Goal: Information Seeking & Learning: Learn about a topic

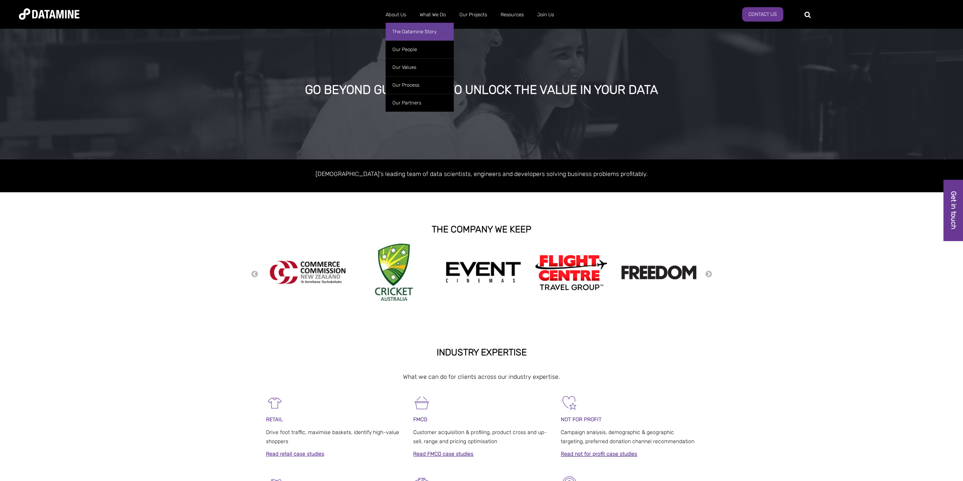
click at [391, 32] on link "The Datamine Story" at bounding box center [419, 32] width 68 height 18
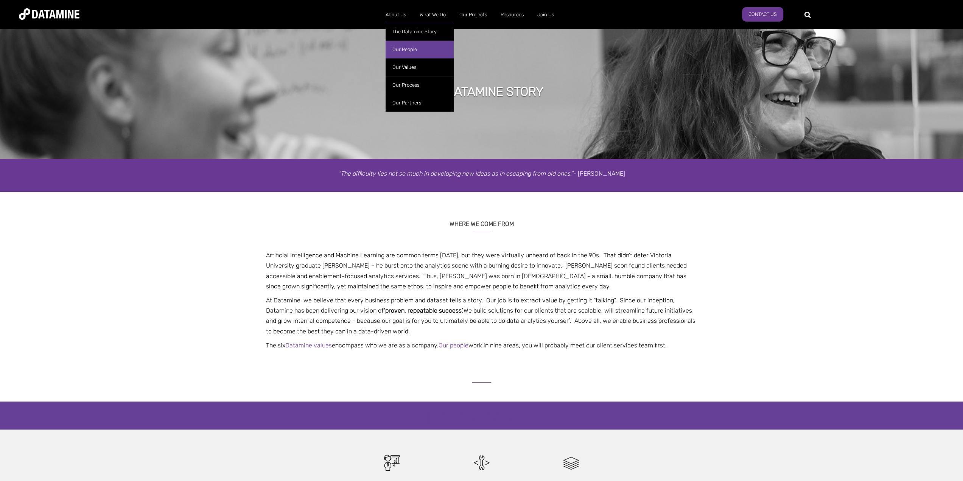
click at [399, 45] on link "Our People" at bounding box center [419, 49] width 68 height 18
